Goal: Transaction & Acquisition: Obtain resource

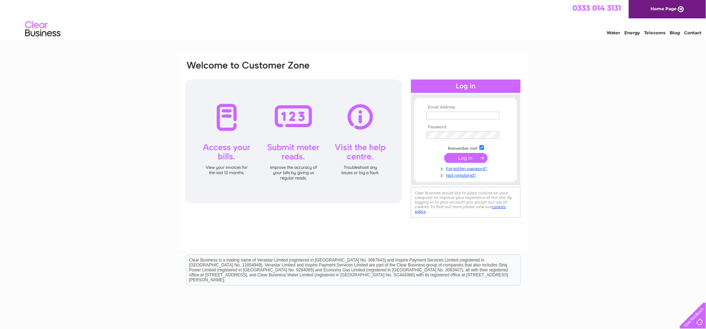
click at [455, 115] on input "text" at bounding box center [462, 116] width 73 height 8
click at [444, 154] on input "submit" at bounding box center [465, 159] width 43 height 10
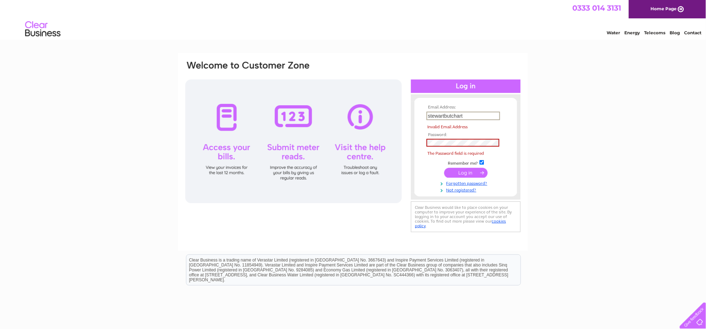
click at [483, 116] on input "stewartbutchart" at bounding box center [463, 116] width 74 height 8
click at [473, 115] on input "stewartbutchart" at bounding box center [463, 116] width 74 height 8
click at [469, 116] on input "stewartbutchart" at bounding box center [463, 116] width 74 height 8
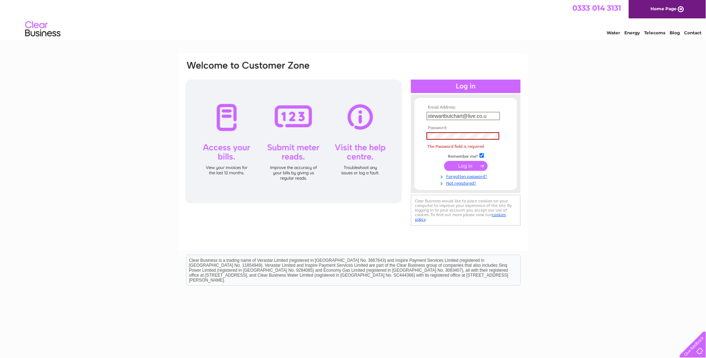
type input "[EMAIL_ADDRESS][DOMAIN_NAME]"
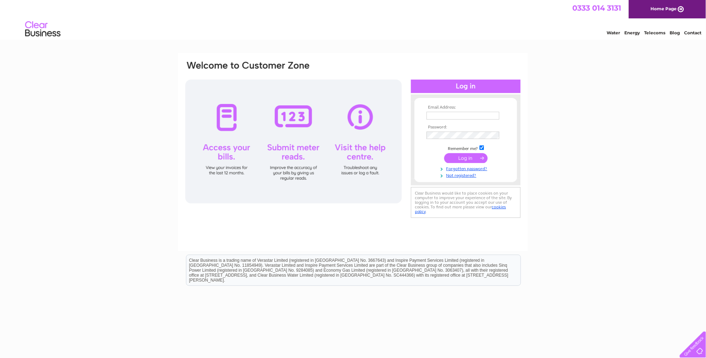
click at [439, 112] on input "text" at bounding box center [462, 116] width 73 height 8
type input "[EMAIL_ADDRESS][DOMAIN_NAME]"
click at [464, 159] on input "submit" at bounding box center [465, 158] width 43 height 10
click at [465, 156] on input "submit" at bounding box center [465, 158] width 43 height 10
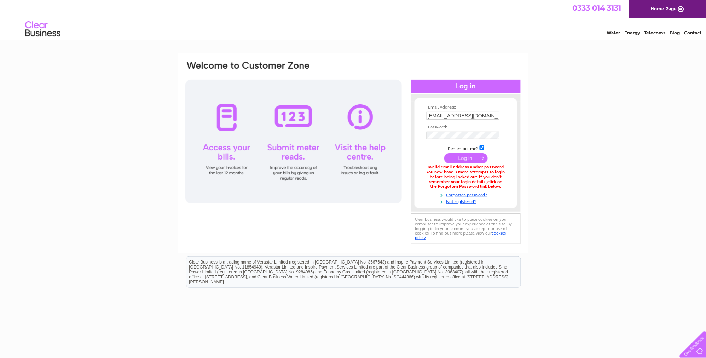
click at [467, 156] on input "submit" at bounding box center [465, 158] width 43 height 10
click at [467, 158] on input "submit" at bounding box center [465, 158] width 43 height 10
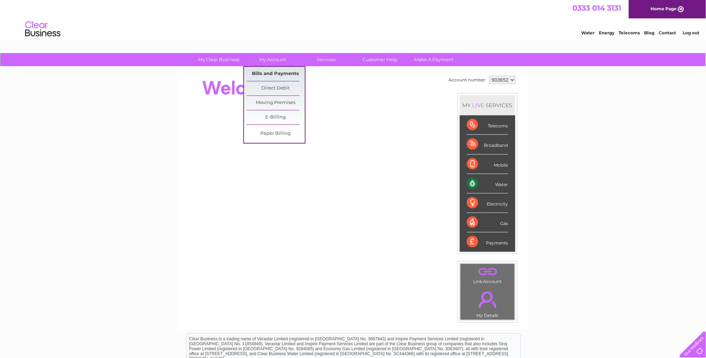
click at [276, 71] on link "Bills and Payments" at bounding box center [275, 74] width 58 height 14
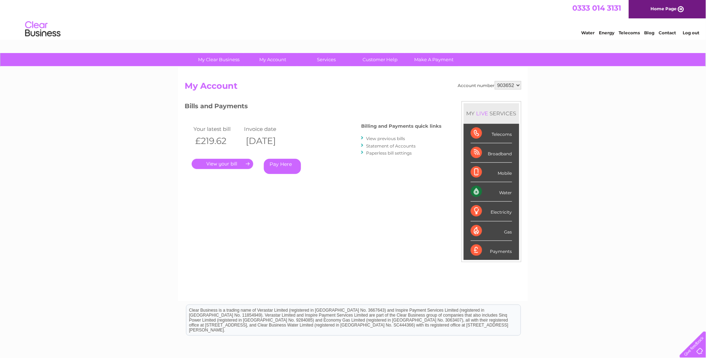
click at [220, 163] on link "." at bounding box center [223, 164] width 62 height 10
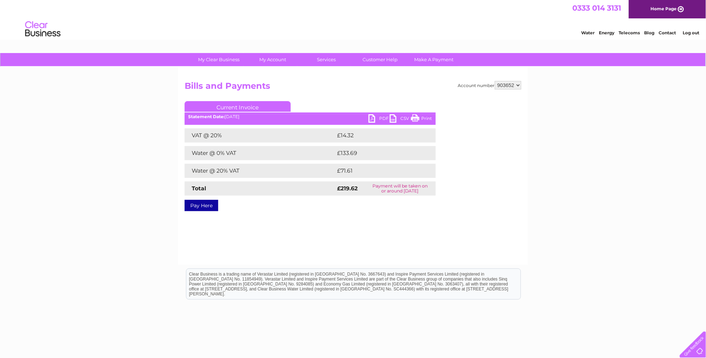
click at [370, 118] on link "PDF" at bounding box center [378, 119] width 21 height 10
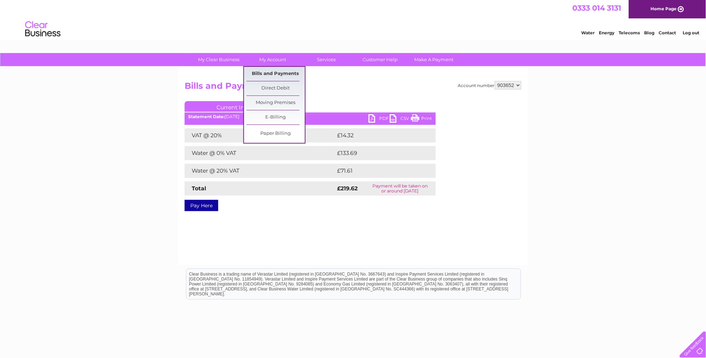
click at [270, 70] on link "Bills and Payments" at bounding box center [275, 74] width 58 height 14
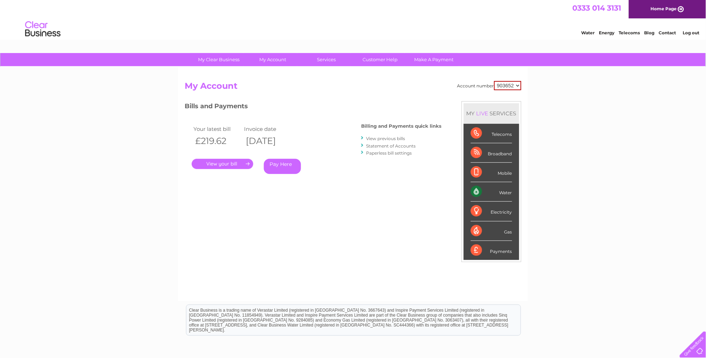
click at [387, 139] on link "View previous bills" at bounding box center [385, 138] width 39 height 5
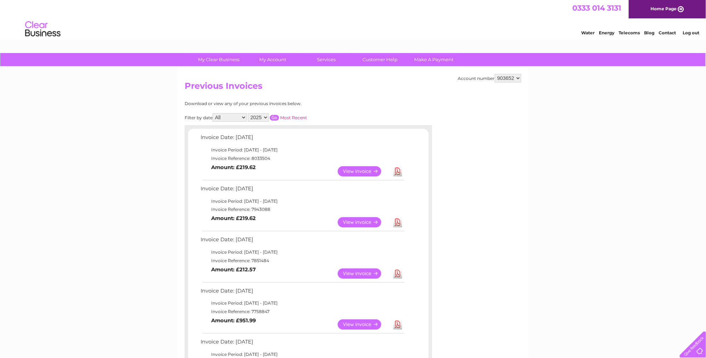
click at [360, 220] on link "View" at bounding box center [364, 222] width 52 height 10
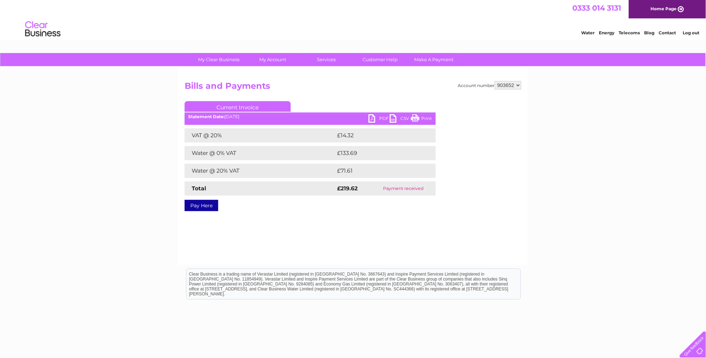
click at [372, 119] on link "PDF" at bounding box center [378, 119] width 21 height 10
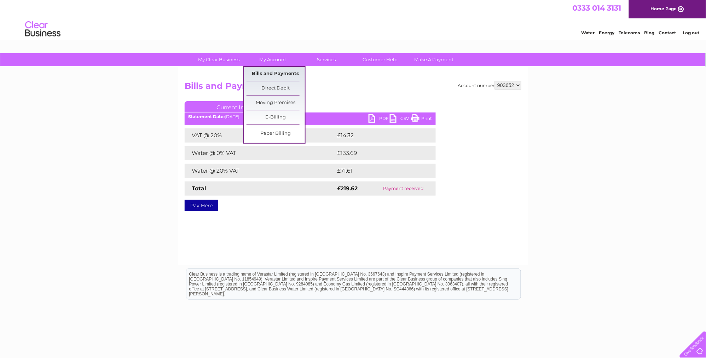
click at [272, 71] on link "Bills and Payments" at bounding box center [275, 74] width 58 height 14
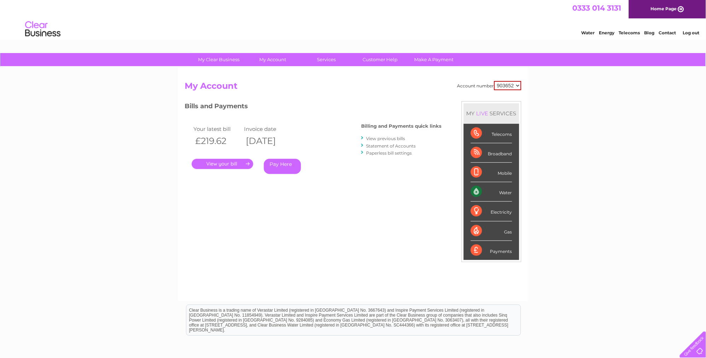
click at [217, 164] on link "." at bounding box center [223, 164] width 62 height 10
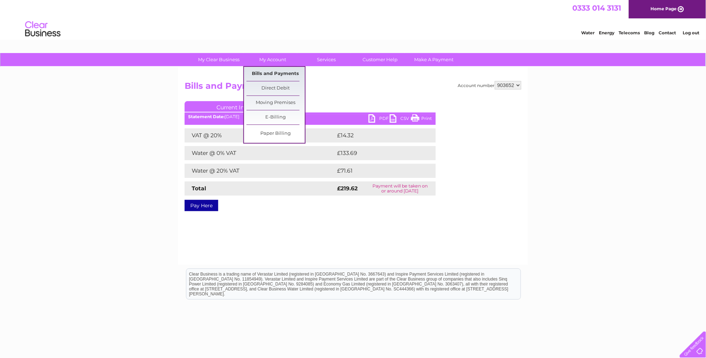
click at [272, 74] on link "Bills and Payments" at bounding box center [275, 74] width 58 height 14
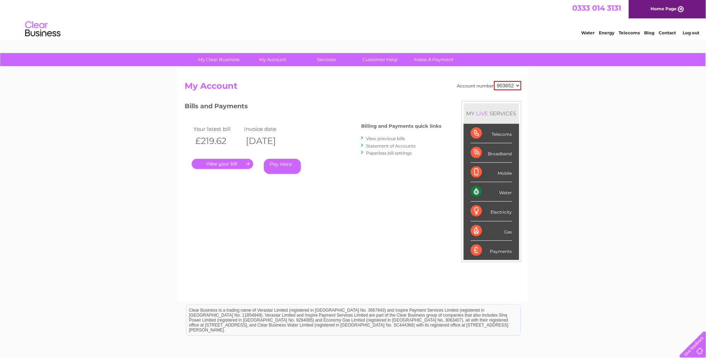
click at [385, 139] on link "View previous bills" at bounding box center [385, 138] width 39 height 5
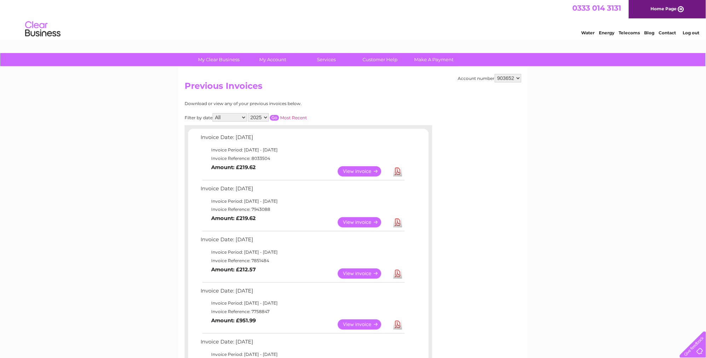
click at [355, 269] on link "View" at bounding box center [364, 273] width 52 height 10
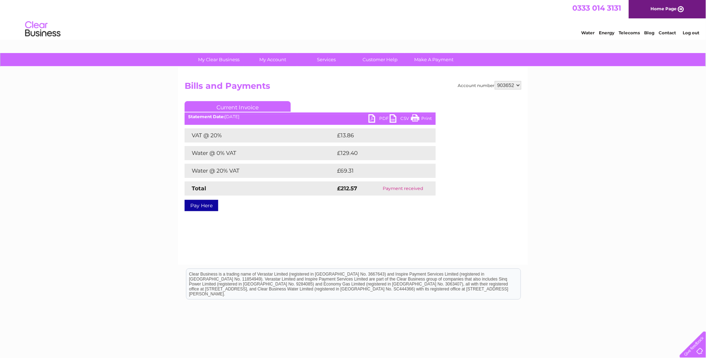
click at [372, 118] on link "PDF" at bounding box center [378, 119] width 21 height 10
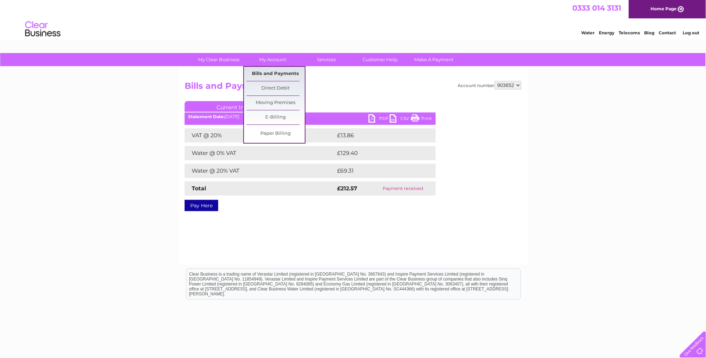
click at [275, 71] on link "Bills and Payments" at bounding box center [275, 74] width 58 height 14
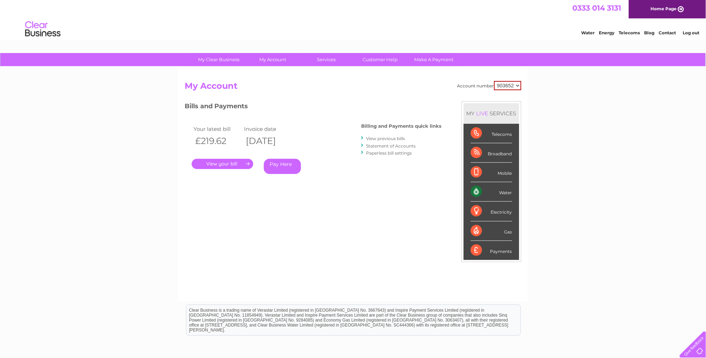
click at [387, 139] on link "View previous bills" at bounding box center [385, 138] width 39 height 5
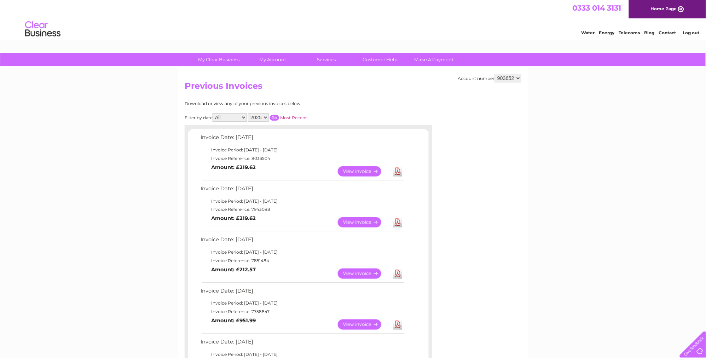
click at [358, 324] on link "View" at bounding box center [364, 324] width 52 height 10
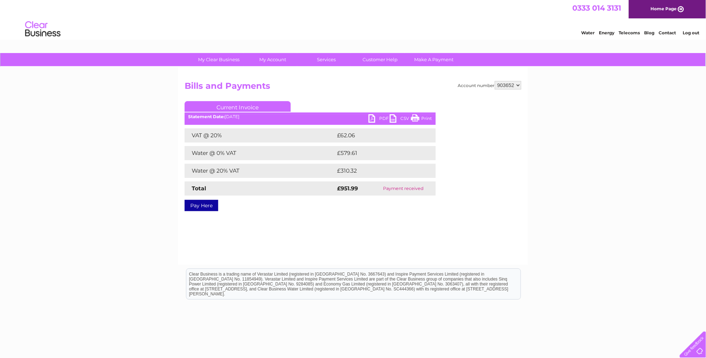
click at [373, 117] on link "PDF" at bounding box center [378, 119] width 21 height 10
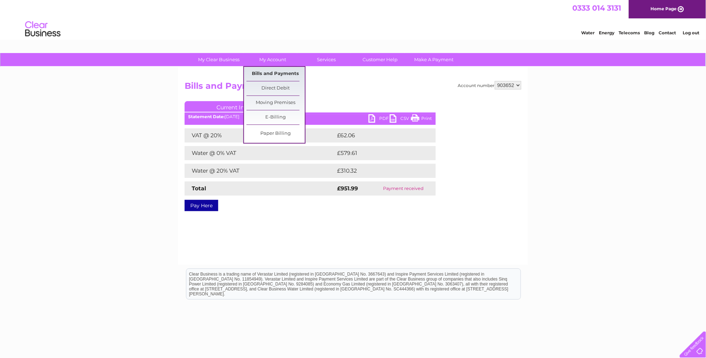
click at [272, 74] on link "Bills and Payments" at bounding box center [275, 74] width 58 height 14
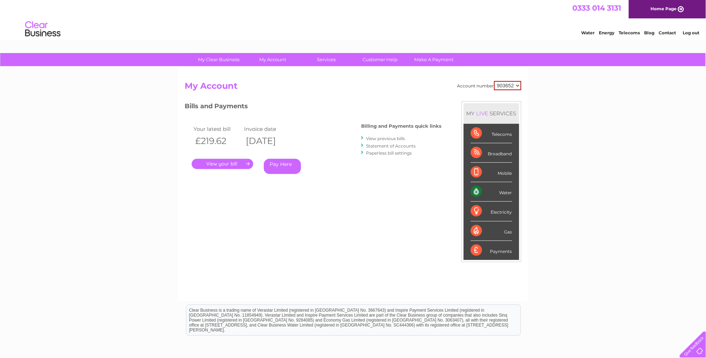
click at [379, 140] on link "View previous bills" at bounding box center [385, 138] width 39 height 5
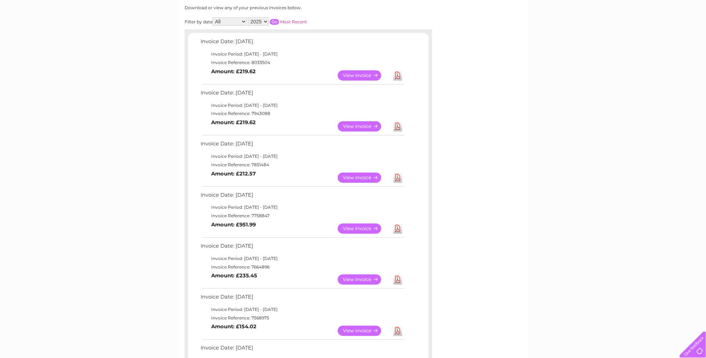
scroll to position [97, 0]
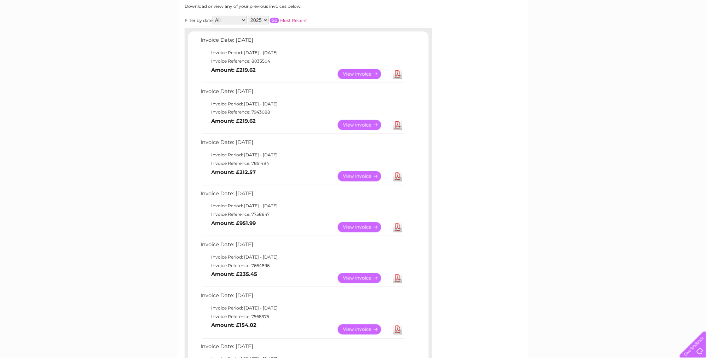
click at [357, 276] on link "View" at bounding box center [364, 278] width 52 height 10
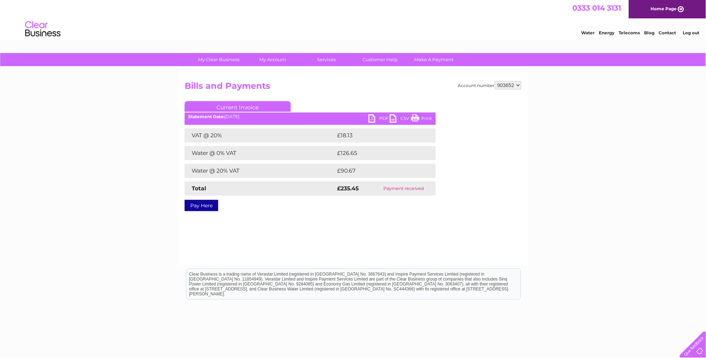
click at [372, 116] on link "PDF" at bounding box center [378, 119] width 21 height 10
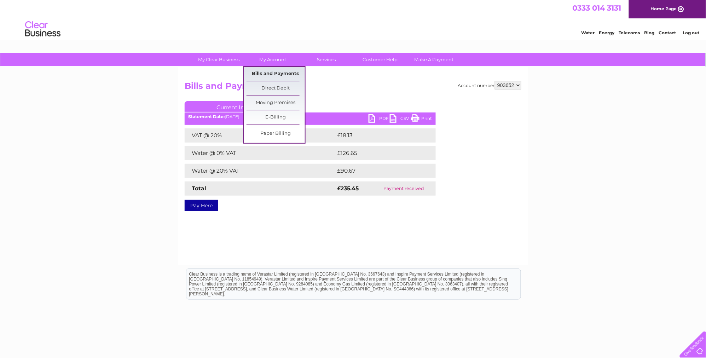
click at [270, 70] on link "Bills and Payments" at bounding box center [275, 74] width 58 height 14
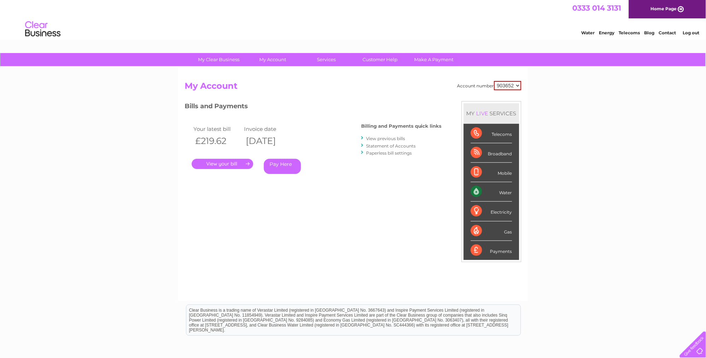
click at [394, 139] on link "View previous bills" at bounding box center [385, 138] width 39 height 5
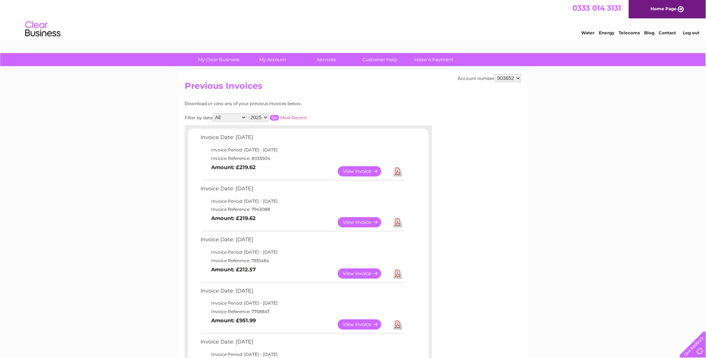
click at [357, 170] on link "View" at bounding box center [364, 171] width 52 height 10
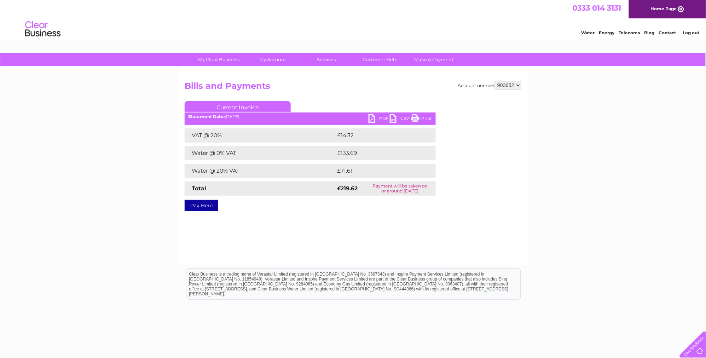
click at [372, 122] on link "PDF" at bounding box center [378, 119] width 21 height 10
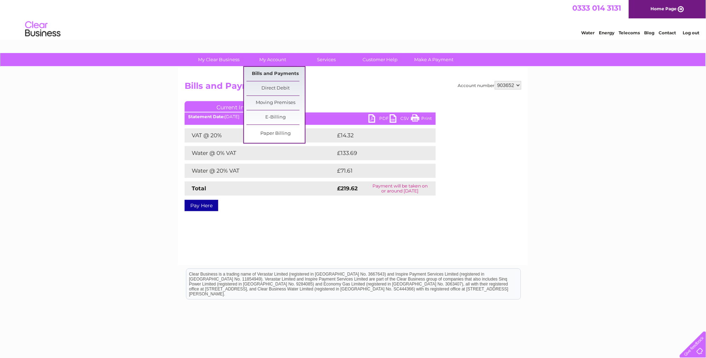
click at [272, 72] on link "Bills and Payments" at bounding box center [275, 74] width 58 height 14
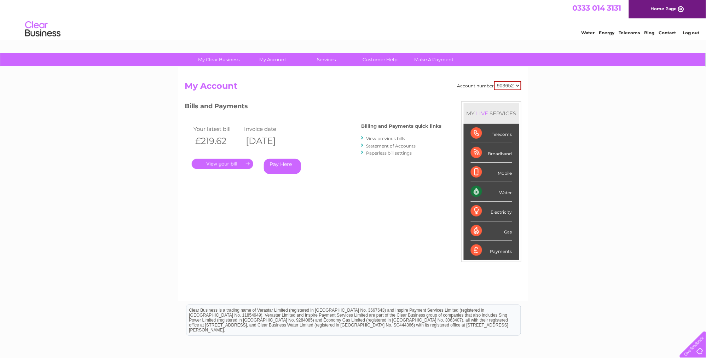
click at [380, 137] on link "View previous bills" at bounding box center [385, 138] width 39 height 5
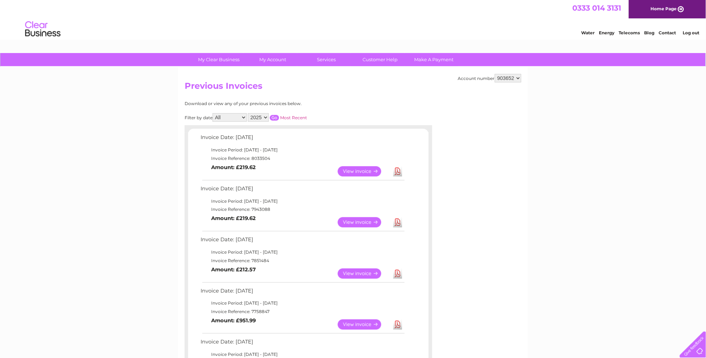
click at [362, 222] on link "View" at bounding box center [364, 222] width 52 height 10
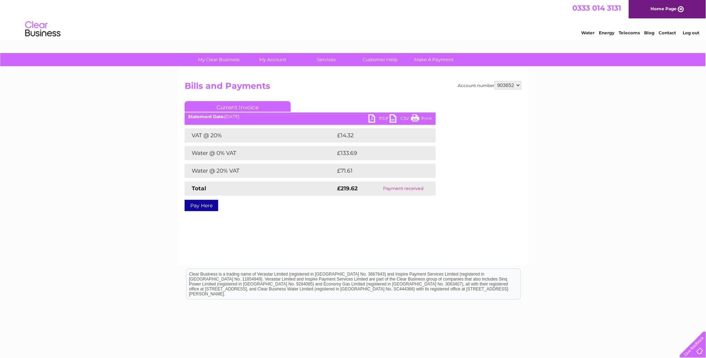
click at [362, 222] on div "Account number 903652 Bills and Payments Current Invoice PDF CSV Print VAT @ 20%" at bounding box center [353, 166] width 350 height 198
click at [370, 120] on link "PDF" at bounding box center [378, 119] width 21 height 10
click at [686, 33] on link "Log out" at bounding box center [690, 32] width 17 height 5
